Goal: Task Accomplishment & Management: Complete application form

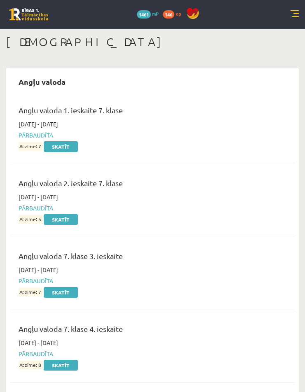
click at [255, 224] on div "Angļu valoda 2. ieskaite 7. klase 2024-11-01 - 2024-11-15 Pārbaudīta Atzīme: 5 …" at bounding box center [152, 200] width 284 height 63
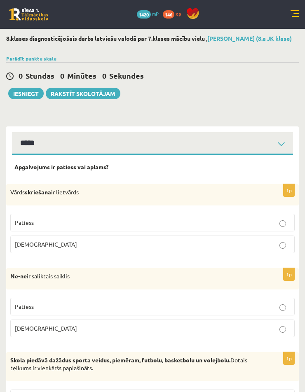
select select "**********"
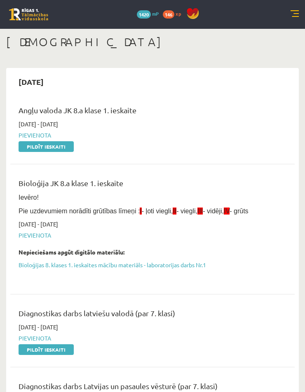
scroll to position [68, 0]
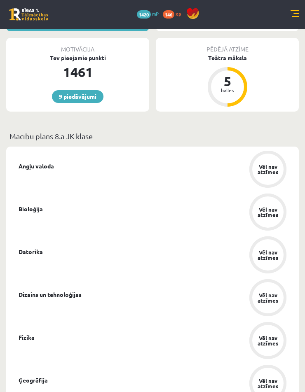
scroll to position [330, 0]
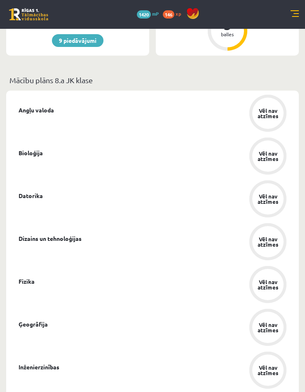
click at [293, 15] on link at bounding box center [294, 14] width 8 height 8
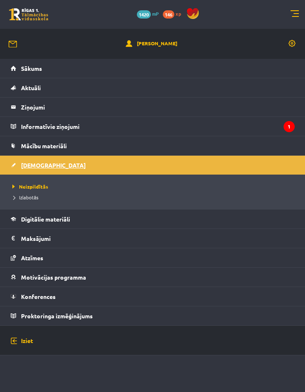
click at [70, 169] on link "[DEMOGRAPHIC_DATA]" at bounding box center [153, 165] width 284 height 19
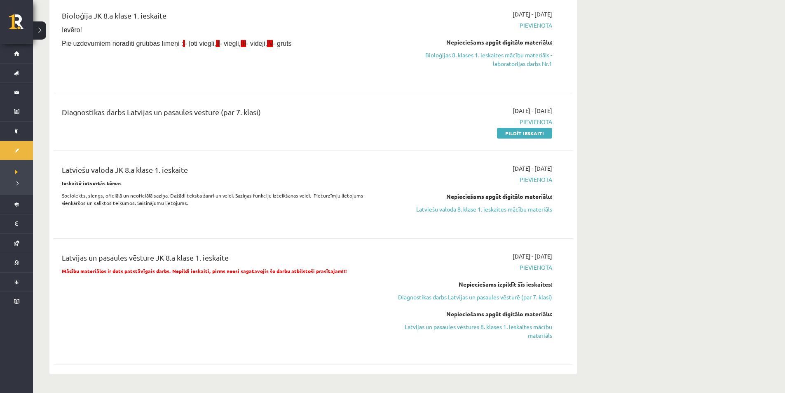
scroll to position [165, 0]
click at [304, 135] on link "Pildīt ieskaiti" at bounding box center [524, 134] width 55 height 11
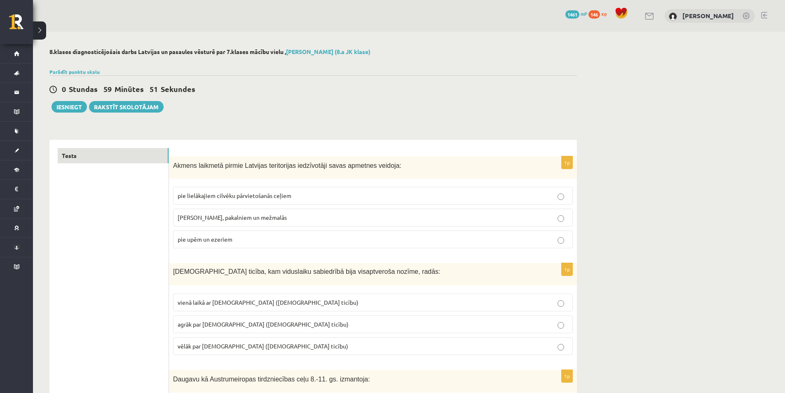
click at [275, 241] on p "pie upēm un ezeriem" at bounding box center [373, 239] width 391 height 9
click at [174, 273] on span "Kristīgā ticība, kam viduslaiku sabiedrībā bija visaptveroša nozīme, radās:" at bounding box center [306, 271] width 267 height 7
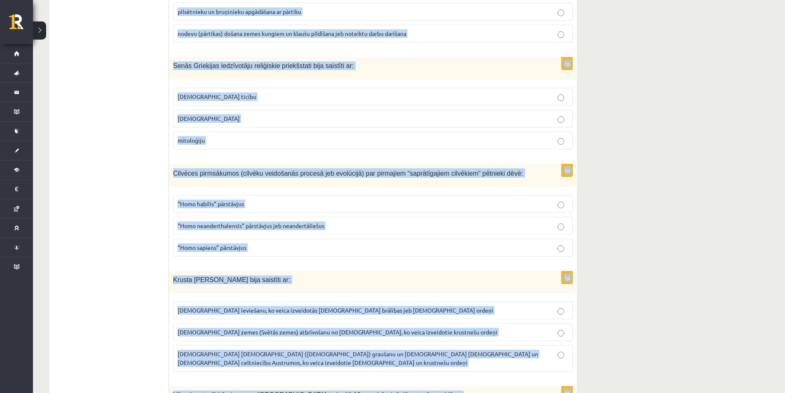
scroll to position [3013, 0]
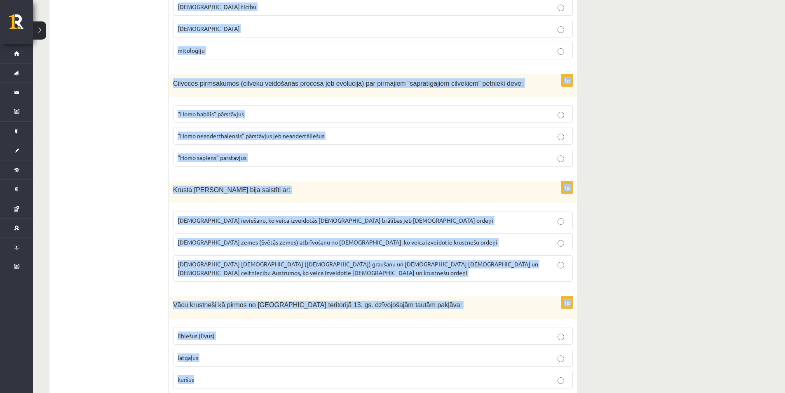
drag, startPoint x: 173, startPoint y: 166, endPoint x: 551, endPoint y: 409, distance: 449.2
copy form "Akmens laikmetā pirmie Latvijas teritorijas iedzīvotāji savas apmetnes veidoja:…"
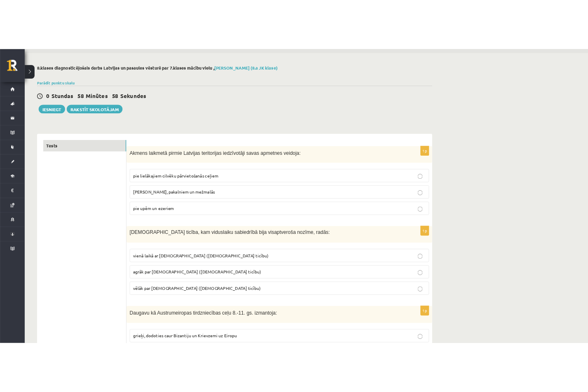
scroll to position [41, 0]
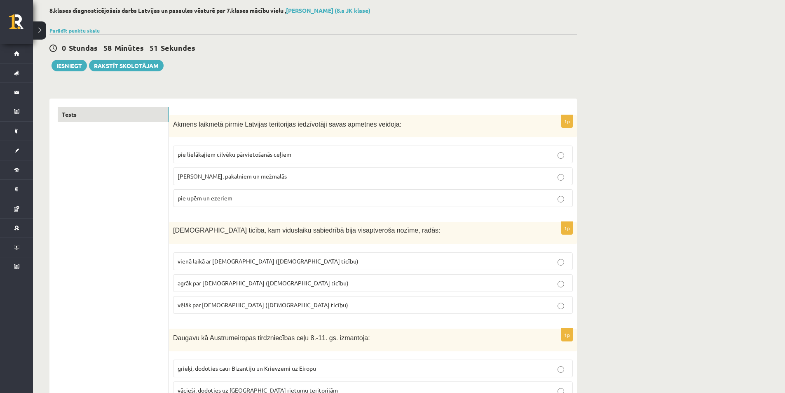
drag, startPoint x: 442, startPoint y: 68, endPoint x: 681, endPoint y: 7, distance: 246.3
click at [480, 61] on div "0 Stundas 58 Minūtes 51 Sekundes Ieskaite saglabāta! Iesniegt Rakstīt skolotājam" at bounding box center [312, 52] width 527 height 37
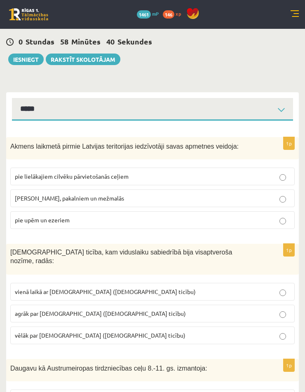
click at [244, 289] on label "vienā laikā ar islamu (musulmaņu ticību)" at bounding box center [152, 292] width 284 height 18
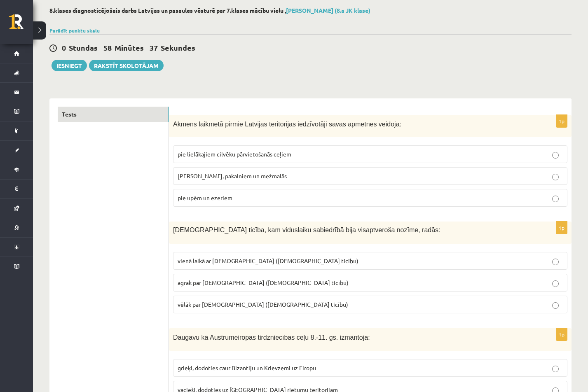
click at [242, 281] on span "agrāk par islamu (musulmaņu ticību)" at bounding box center [263, 282] width 171 height 7
click at [249, 302] on span "vēlāk par islamu (musulmaņu ticību)" at bounding box center [263, 304] width 171 height 7
click at [253, 278] on label "agrāk par islamu (musulmaņu ticību)" at bounding box center [370, 283] width 394 height 18
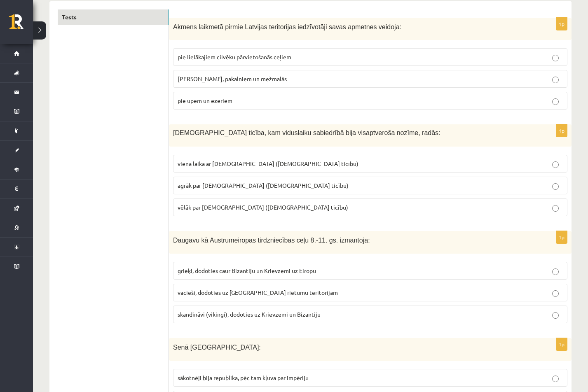
scroll to position [165, 0]
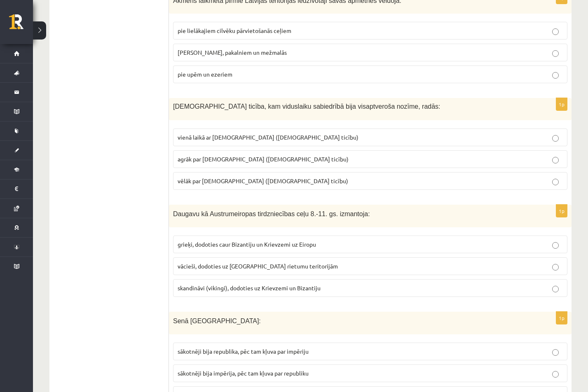
click at [261, 288] on span "skandināvi (vikingi), dodoties uz Krievzemi un Bizantiju" at bounding box center [249, 287] width 143 height 7
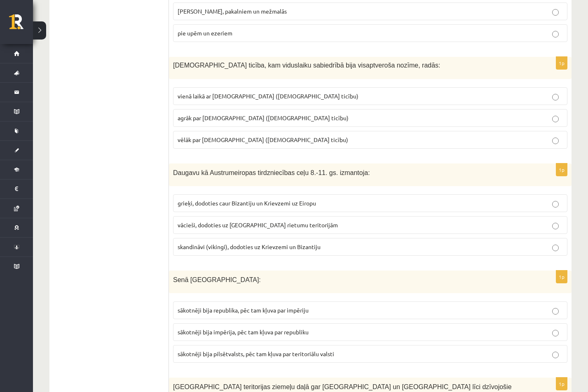
scroll to position [247, 0]
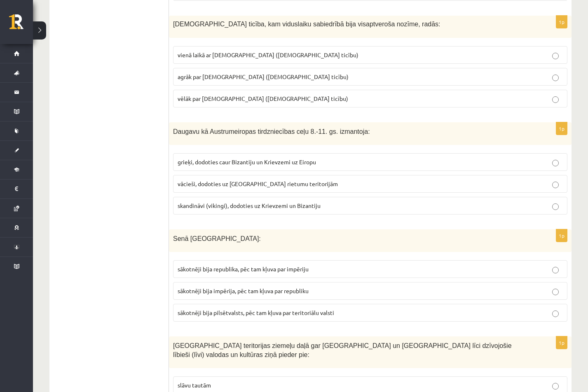
click at [298, 290] on span "sākotnēji bija impērija, pēc tam kļuva par republiku" at bounding box center [243, 290] width 131 height 7
click at [285, 268] on span "sākotnēji bija republika, pēc tam kļuva par impēriju" at bounding box center [243, 268] width 131 height 7
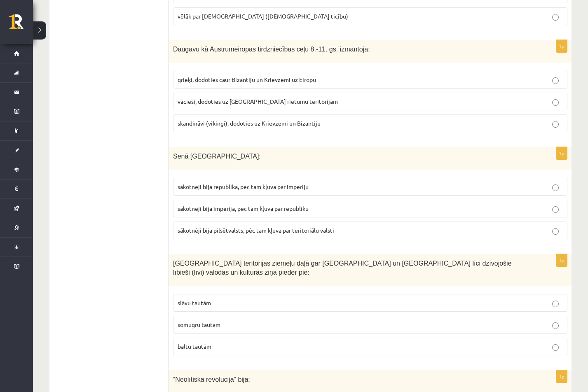
scroll to position [371, 0]
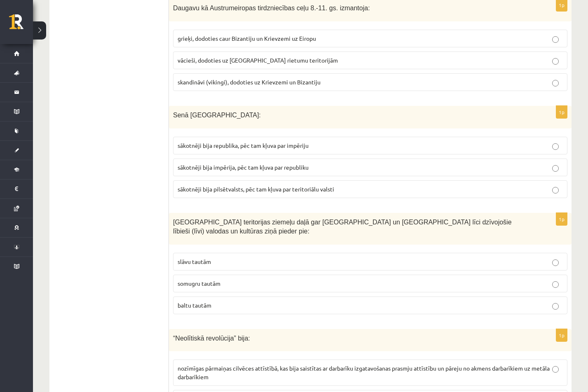
click at [252, 260] on label "slāvu tautām" at bounding box center [370, 262] width 394 height 18
click at [235, 279] on p "somugru tautām" at bounding box center [370, 283] width 385 height 9
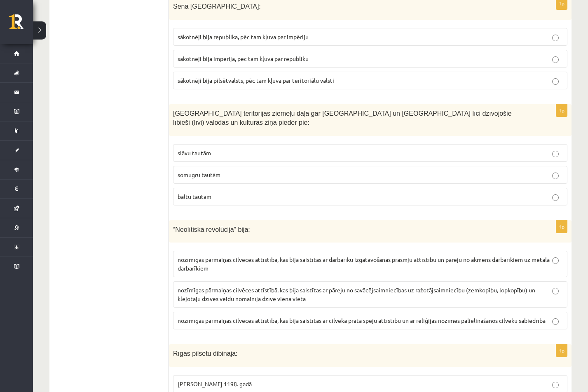
scroll to position [494, 0]
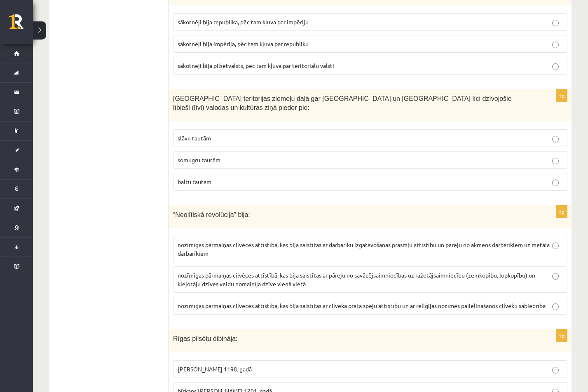
click at [300, 302] on span "nozīmīgas pārmaiņas cilvēces attīstībā, kas bija saistītas ar cilvēka prāta spē…" at bounding box center [362, 305] width 368 height 7
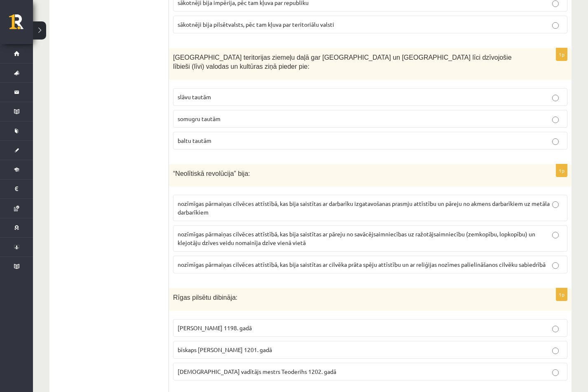
scroll to position [577, 0]
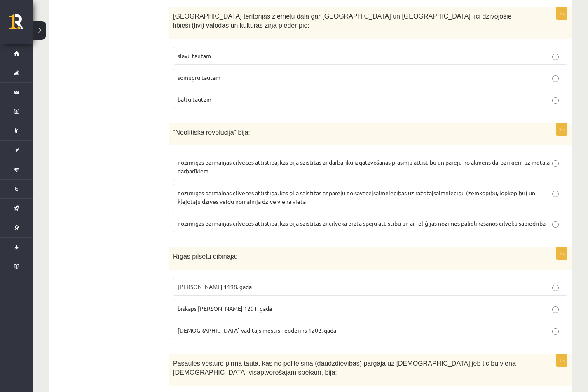
click at [245, 190] on span "nozīmīgas pārmaiņas cilvēces attīstībā, kas bija saistītas ar pāreju no savācēj…" at bounding box center [357, 197] width 358 height 16
click at [276, 304] on p "bīskaps Alberts 1201. gadā" at bounding box center [370, 308] width 385 height 9
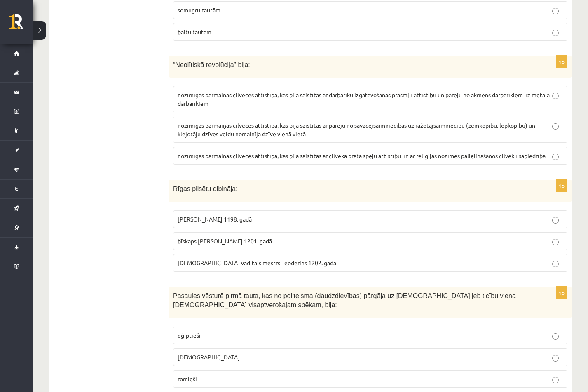
scroll to position [659, 0]
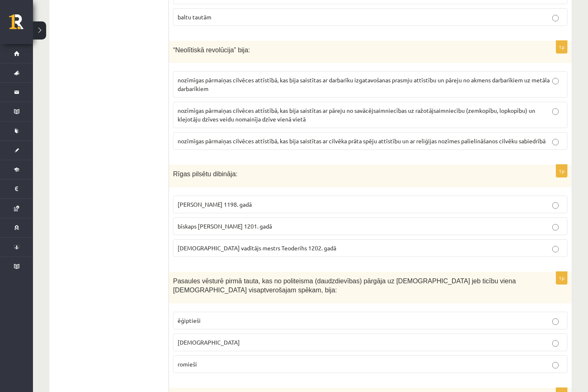
click at [211, 334] on label "ebreji" at bounding box center [370, 343] width 394 height 18
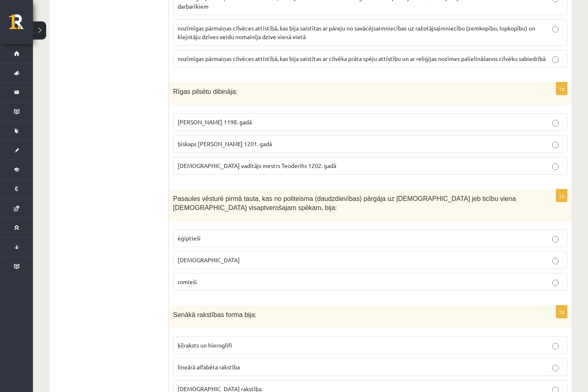
scroll to position [783, 0]
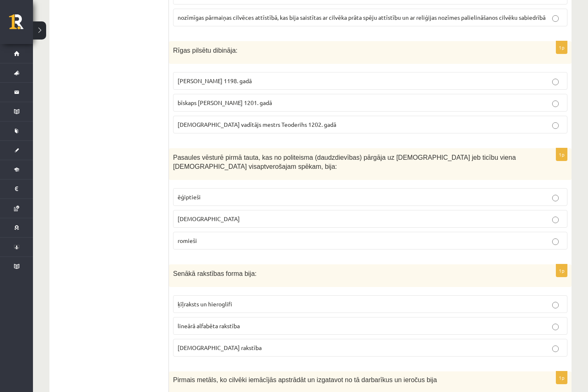
click at [273, 300] on p "ķīļraksts un hieroglifi" at bounding box center [370, 304] width 385 height 9
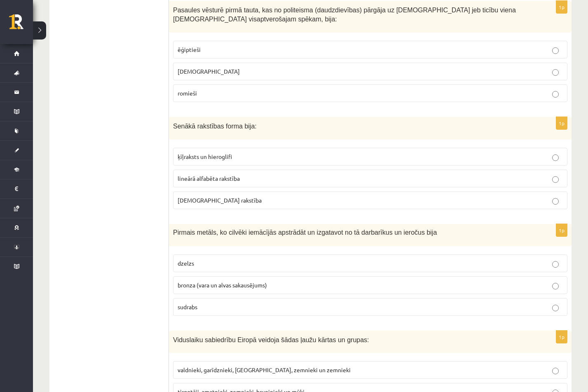
scroll to position [948, 0]
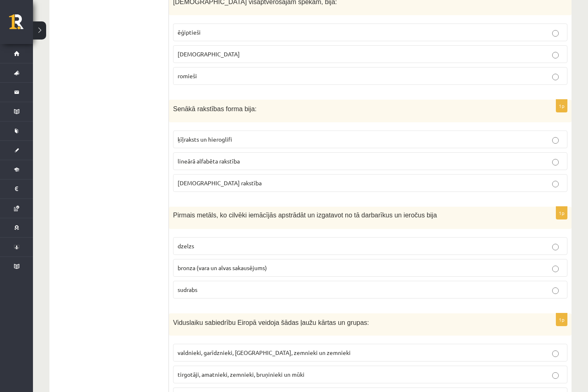
click at [301, 264] on p "bronza (vara un alvas sakausējums)" at bounding box center [370, 268] width 385 height 9
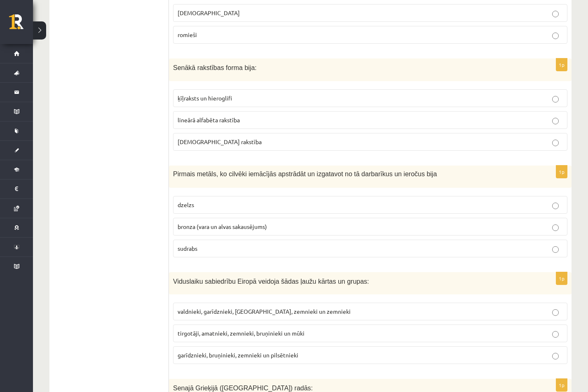
scroll to position [1030, 0]
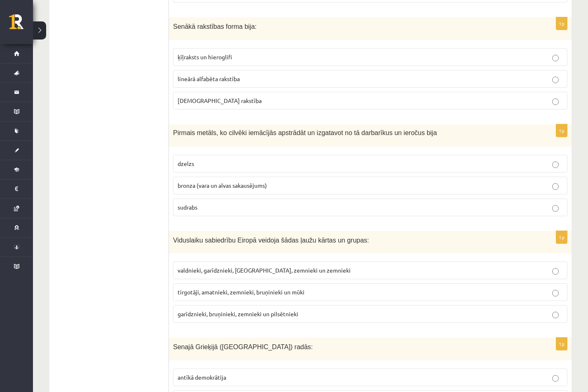
click at [340, 310] on p "garīdznieki, bruņinieki, zemnieki un pilsētnieki" at bounding box center [370, 314] width 385 height 9
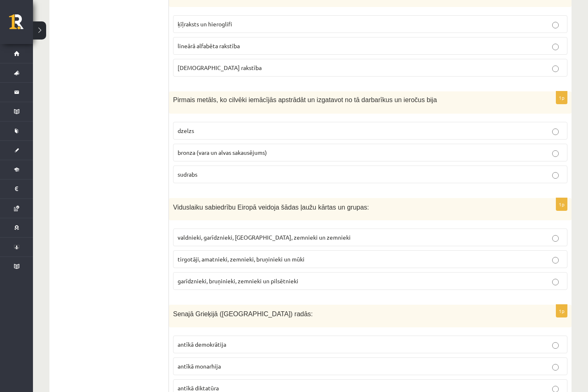
scroll to position [1112, 0]
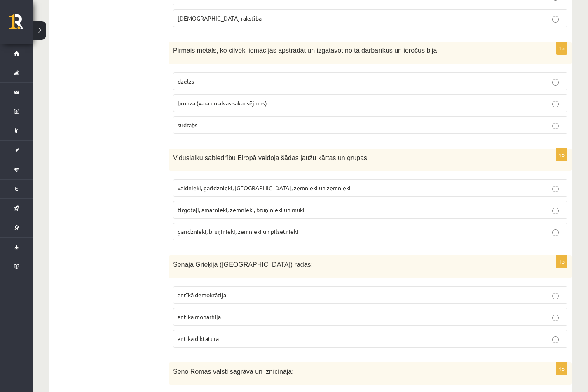
click at [254, 335] on p "antīkā diktatūra" at bounding box center [370, 339] width 385 height 9
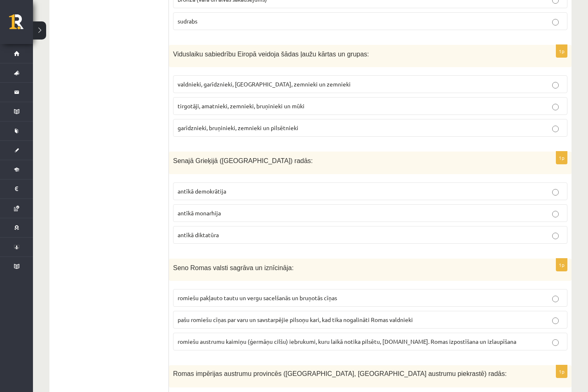
scroll to position [1236, 0]
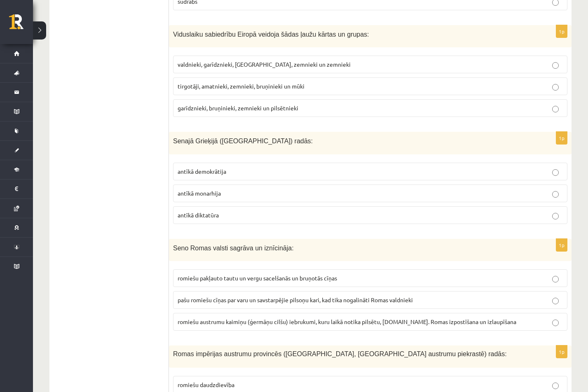
click at [350, 318] on span "romiešu austrumu kaimiņu (ģermāņu cilšu) iebrukumi, kuru laikā notika pilsētu, …" at bounding box center [347, 321] width 339 height 7
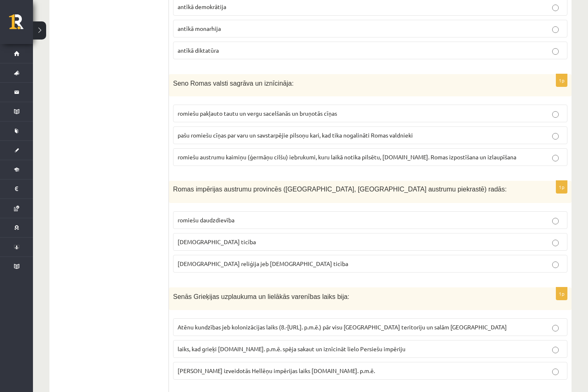
scroll to position [1442, 0]
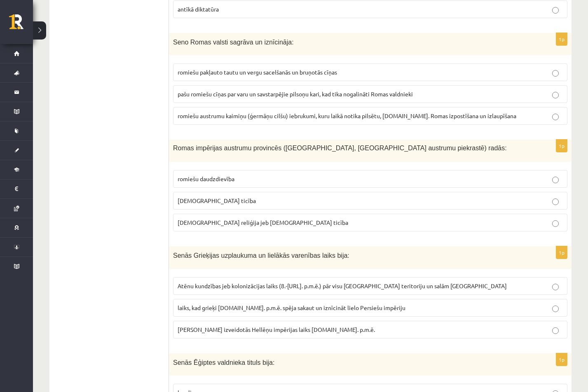
click at [229, 197] on p "kristīgā ticība" at bounding box center [370, 201] width 385 height 9
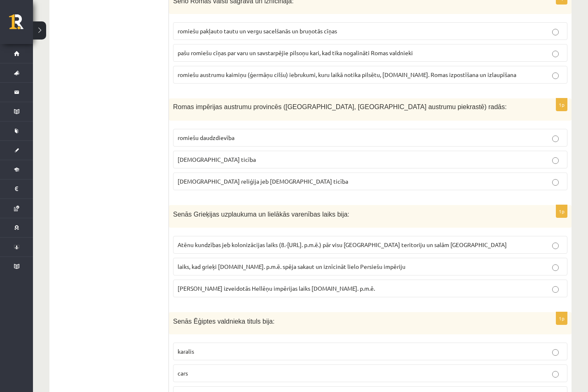
scroll to position [1524, 0]
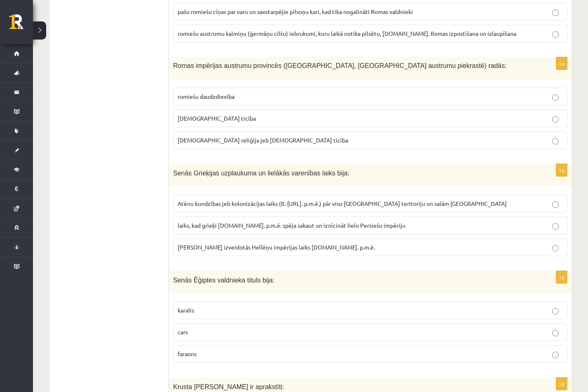
click at [225, 217] on label "laiks, kad grieķi 5.gs. p.m.ē. spēja sakaut un iznīcināt lielo Persiešu impēriju" at bounding box center [370, 226] width 394 height 18
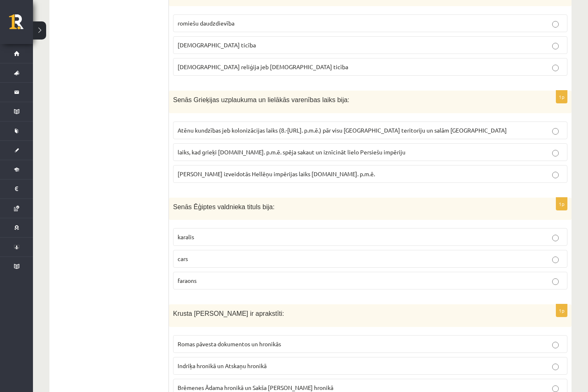
scroll to position [1607, 0]
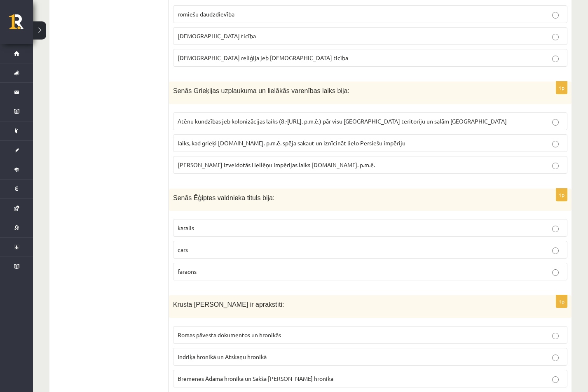
click at [215, 246] on label "cars" at bounding box center [370, 250] width 394 height 18
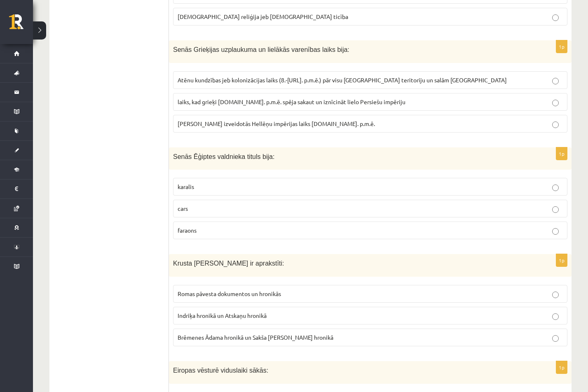
scroll to position [1689, 0]
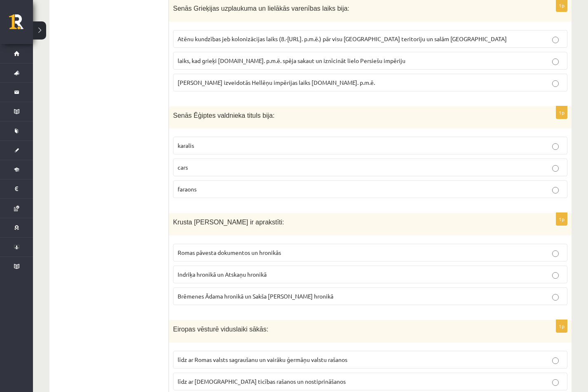
click at [251, 185] on p "faraons" at bounding box center [370, 189] width 385 height 9
click at [227, 271] on span "Indriķa hronikā un Atskaņu hronikā" at bounding box center [222, 274] width 89 height 7
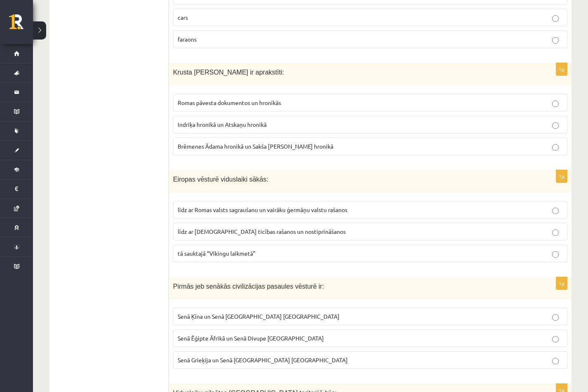
scroll to position [1854, 0]
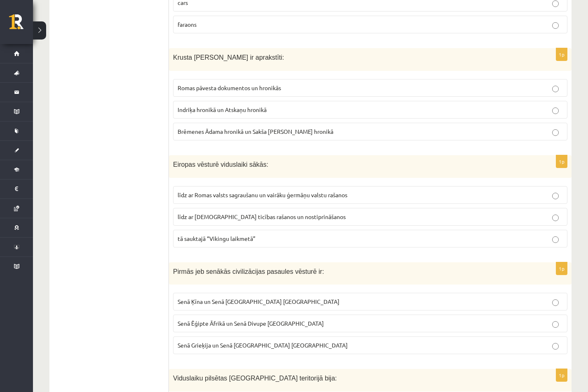
click at [253, 191] on span "līdz ar Romas valsts sagraušanu un vairāku ģermāņu valstu rašanos" at bounding box center [263, 194] width 170 height 7
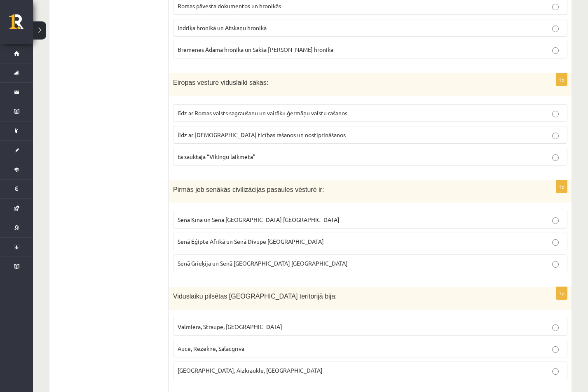
scroll to position [1936, 0]
click at [276, 237] on span "Senā Ēģipte Āfrikā un Senā Divupe Āzijā" at bounding box center [251, 240] width 146 height 7
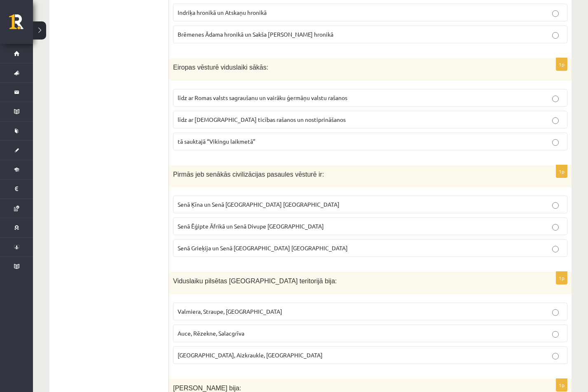
scroll to position [1977, 0]
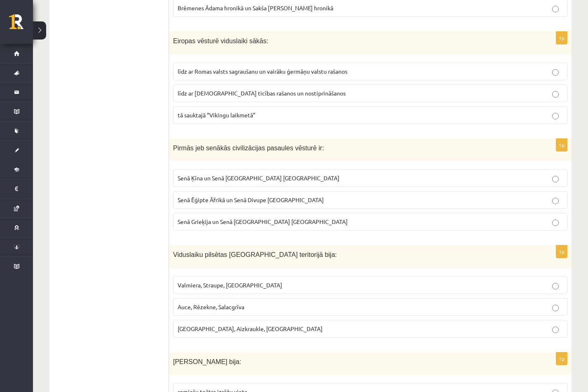
click at [214, 285] on label "Valmiera, Straupe, Koknese" at bounding box center [370, 285] width 394 height 18
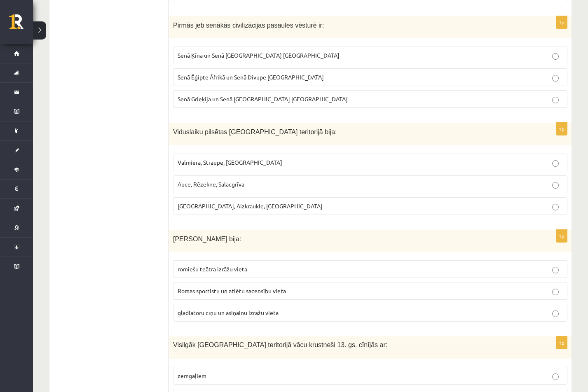
scroll to position [2101, 0]
click at [307, 308] on p "gladiatoru cīņu un asiņainu izrāžu vieta" at bounding box center [370, 312] width 385 height 9
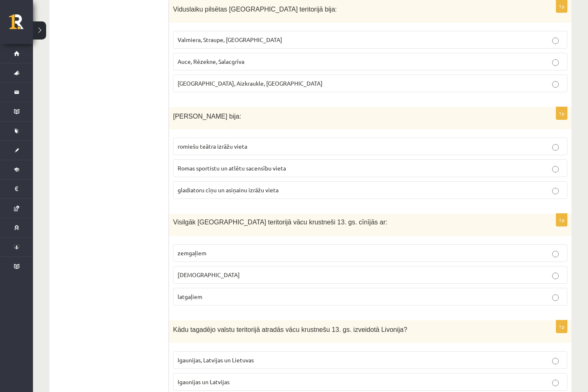
scroll to position [2225, 0]
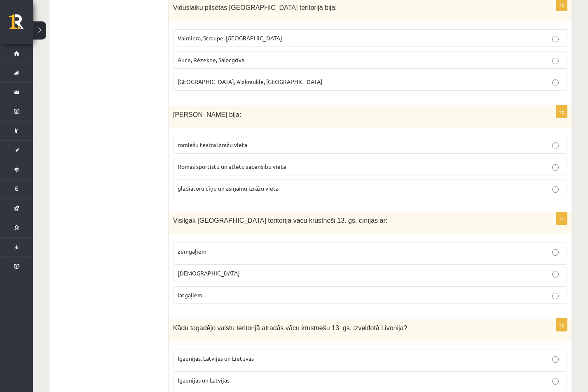
click at [211, 269] on p "kuršiem" at bounding box center [370, 273] width 385 height 9
click at [205, 248] on span "zemgaļiem" at bounding box center [192, 251] width 29 height 7
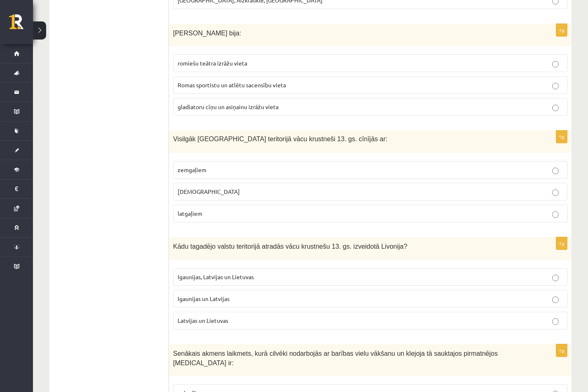
scroll to position [2307, 0]
click at [222, 294] on span "Igaunijas un Latvijas" at bounding box center [204, 297] width 52 height 7
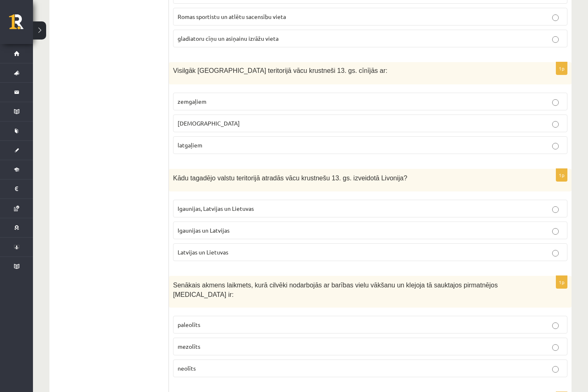
scroll to position [2389, 0]
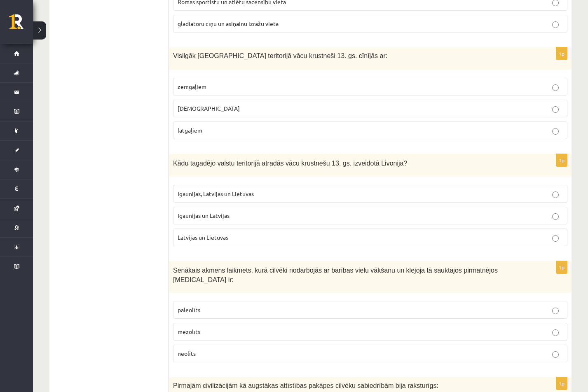
click at [331, 306] on p "paleolīts" at bounding box center [370, 310] width 385 height 9
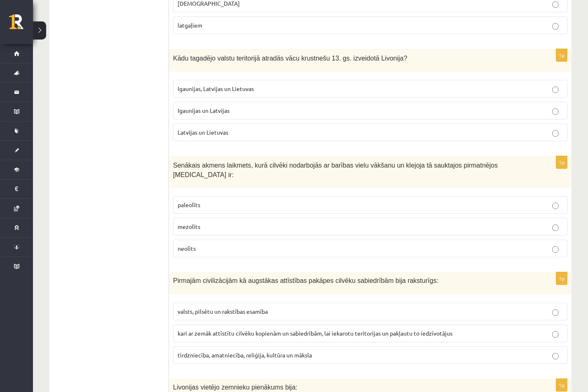
scroll to position [2513, 0]
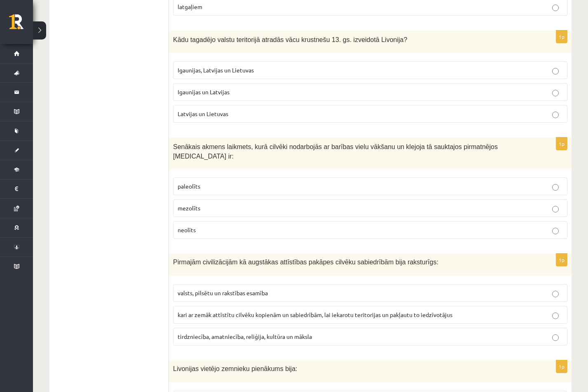
click at [298, 311] on span "kari ar zemāk attīstītu cilvēku kopienām un sabiedrībām, lai iekarotu teritorij…" at bounding box center [315, 314] width 275 height 7
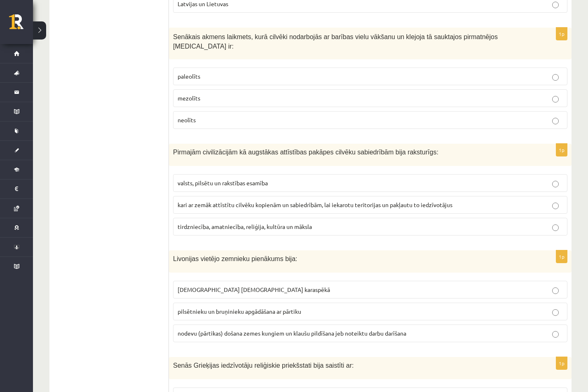
scroll to position [2637, 0]
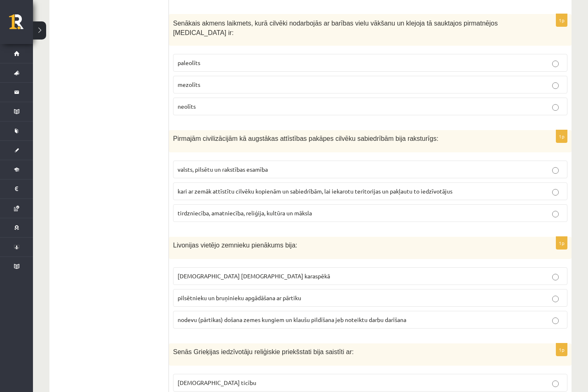
click at [298, 316] on span "nodevu (pārtikas) došana zemes kungiem un klaušu pildīšana jeb noteiktu darbu d…" at bounding box center [292, 319] width 229 height 7
click at [288, 316] on span "nodevu (pārtikas) došana zemes kungiem un klaušu pildīšana jeb noteiktu darbu d…" at bounding box center [292, 319] width 229 height 7
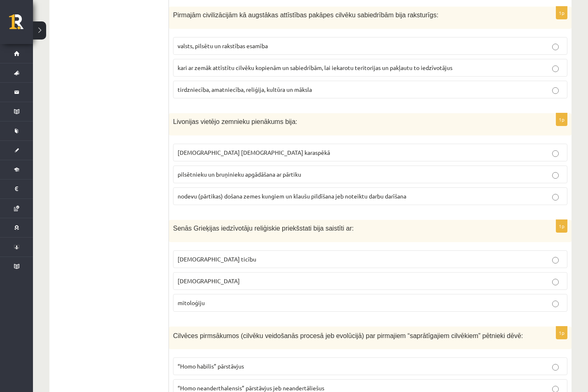
scroll to position [2801, 0]
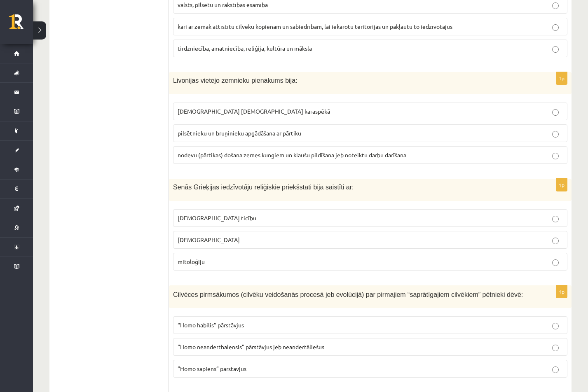
click at [221, 236] on p "pagānismu" at bounding box center [370, 240] width 385 height 9
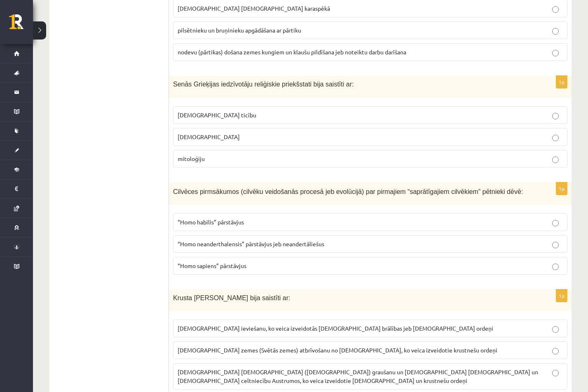
scroll to position [2925, 0]
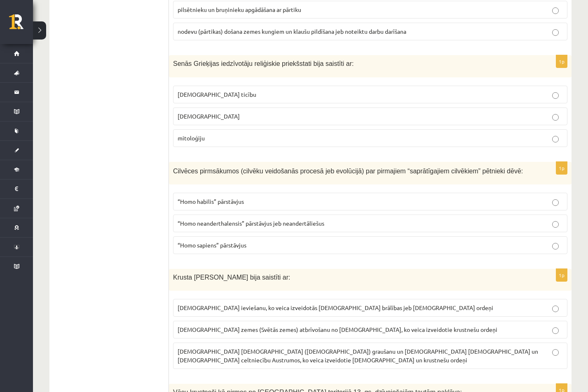
click at [399, 219] on p "“Homo neanderthalensis” pārstāvjus jeb neandertāliešus" at bounding box center [370, 223] width 385 height 9
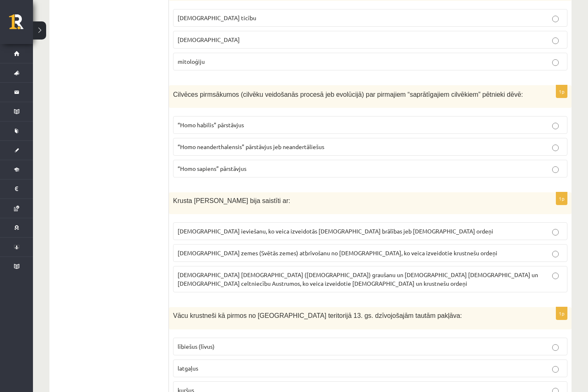
scroll to position [3007, 0]
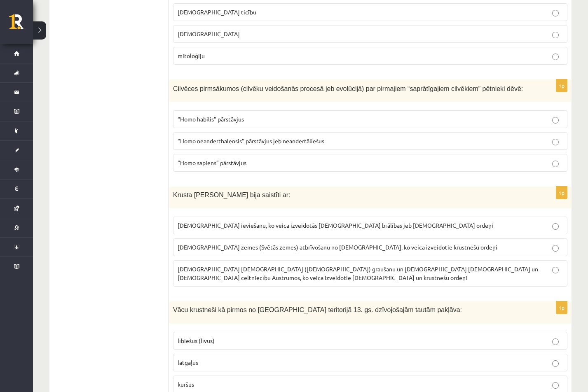
click at [282, 265] on p "musulmaņu mošeju (dievnamu) graušanu un kristiešu klosteru un baznīcu celtniecī…" at bounding box center [370, 273] width 385 height 17
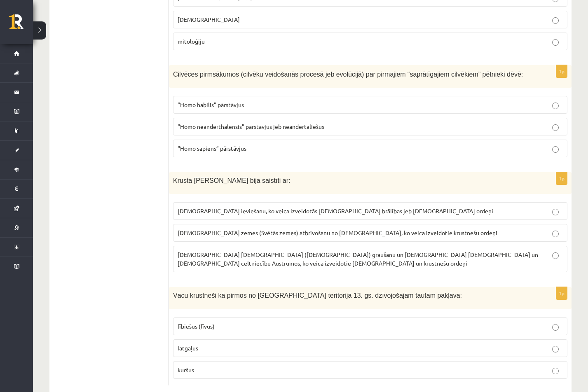
click at [220, 318] on label "lībiešus (līvus)" at bounding box center [370, 327] width 394 height 18
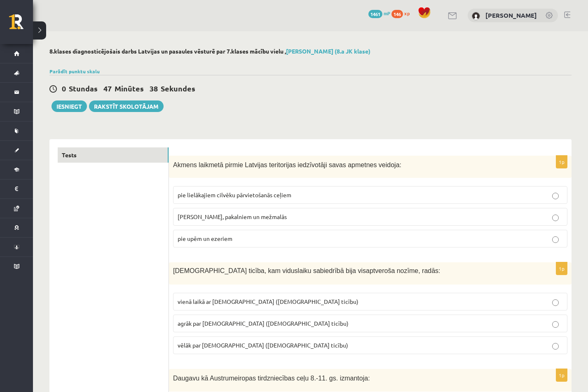
scroll to position [0, 0]
click at [71, 102] on button "Iesniegt" at bounding box center [68, 107] width 35 height 12
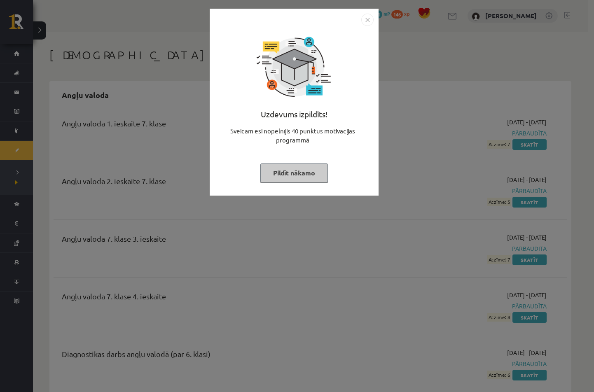
click at [290, 170] on button "Pildīt nākamo" at bounding box center [294, 173] width 68 height 19
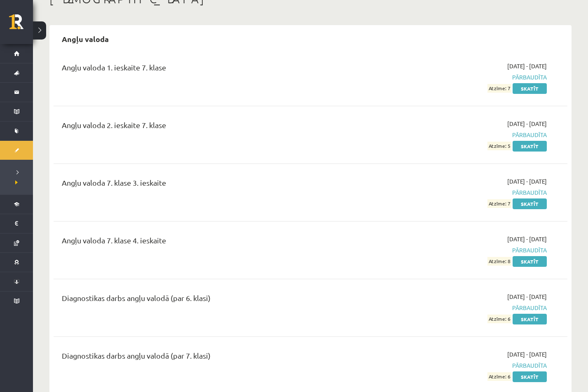
scroll to position [41, 0]
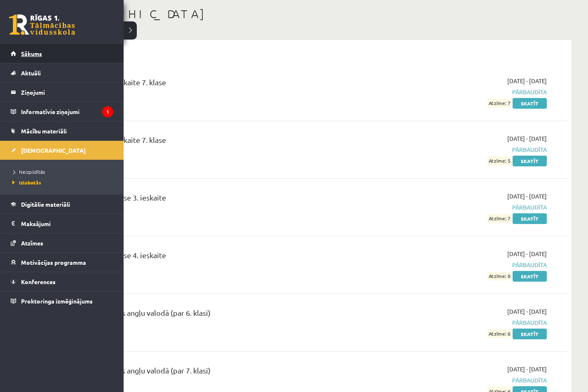
click at [22, 57] on link "Sākums" at bounding box center [62, 53] width 103 height 19
